Goal: Book appointment/travel/reservation

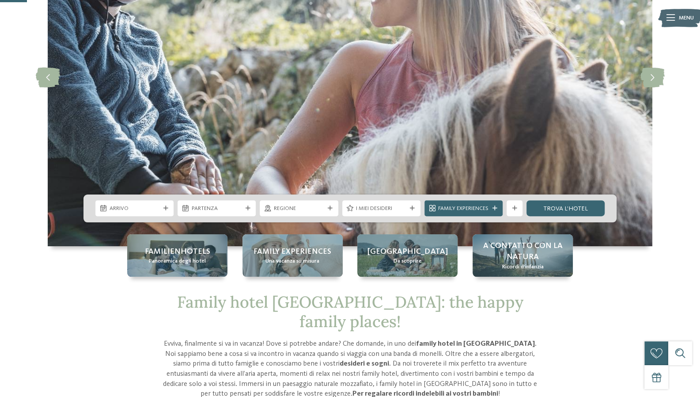
scroll to position [132, 0]
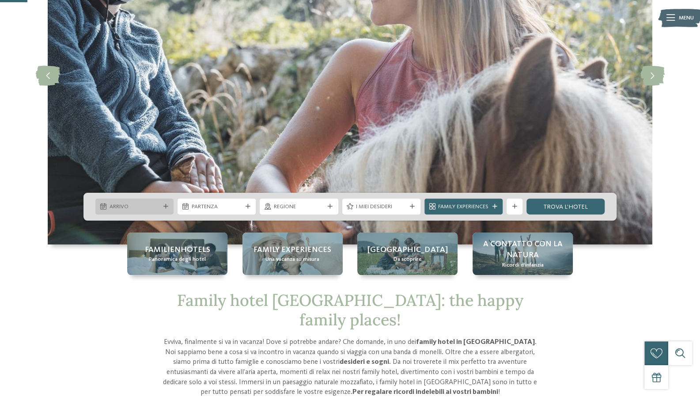
click at [140, 202] on div "Arrivo" at bounding box center [134, 206] width 54 height 8
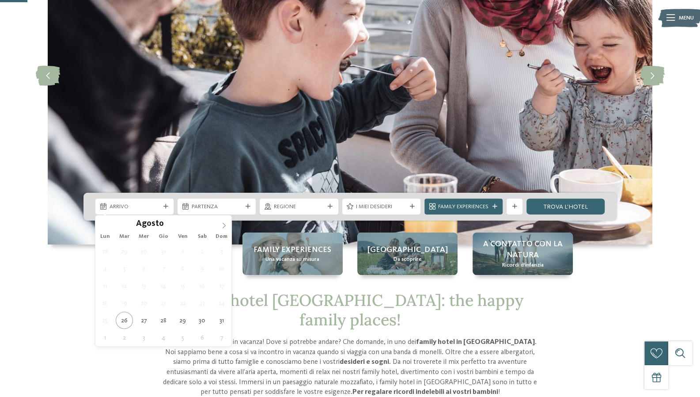
click at [221, 222] on icon at bounding box center [224, 225] width 6 height 6
type div "[DATE]"
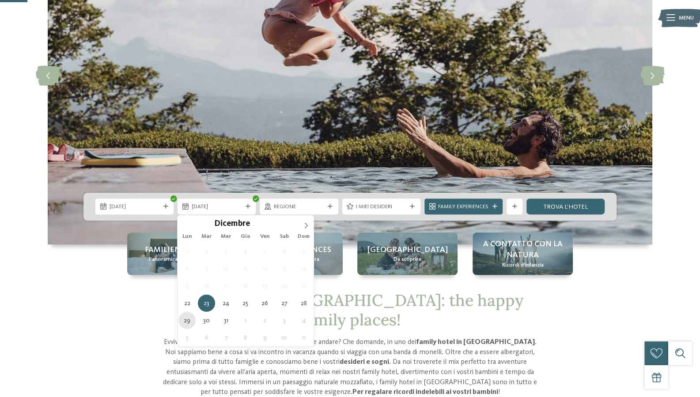
type div "[DATE]"
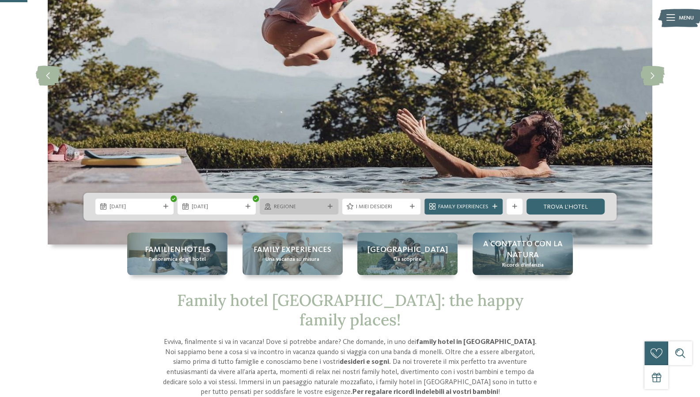
click at [303, 202] on div "Regione" at bounding box center [299, 206] width 54 height 8
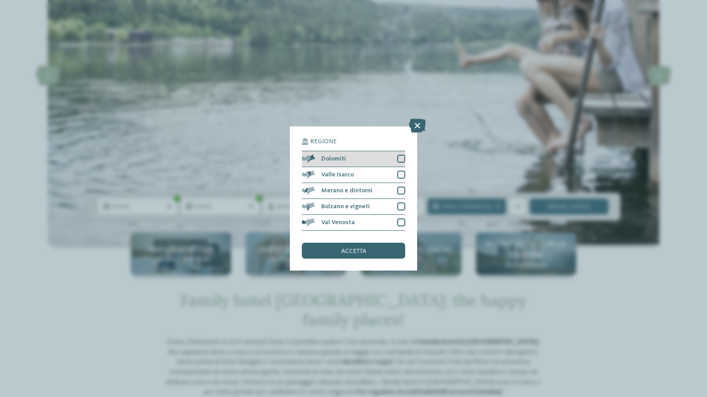
drag, startPoint x: 385, startPoint y: 160, endPoint x: 374, endPoint y: 191, distance: 33.4
click at [385, 160] on div "Dolomiti" at bounding box center [353, 159] width 103 height 16
click at [372, 181] on div "Valle Isarco" at bounding box center [353, 175] width 103 height 16
click at [372, 187] on div "Merano e dintorni" at bounding box center [353, 191] width 103 height 16
click at [371, 201] on div "Bolzano e vigneti" at bounding box center [353, 207] width 103 height 16
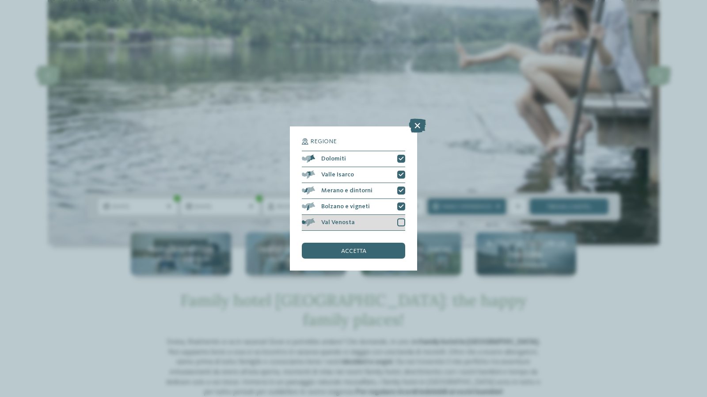
click at [369, 217] on div "Val Venosta" at bounding box center [353, 223] width 103 height 16
click at [367, 253] on div "accetta" at bounding box center [353, 250] width 103 height 16
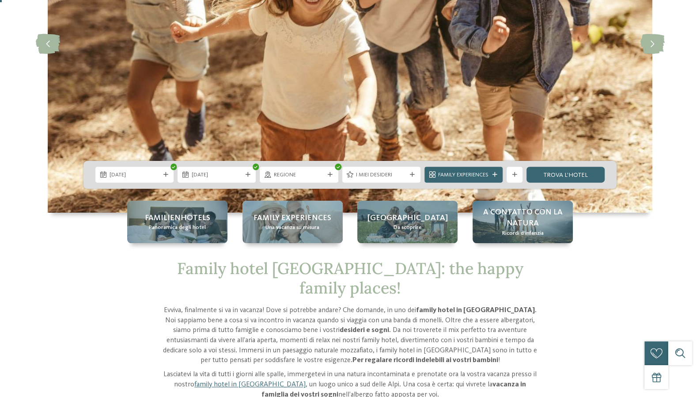
scroll to position [177, 0]
